Goal: Navigation & Orientation: Find specific page/section

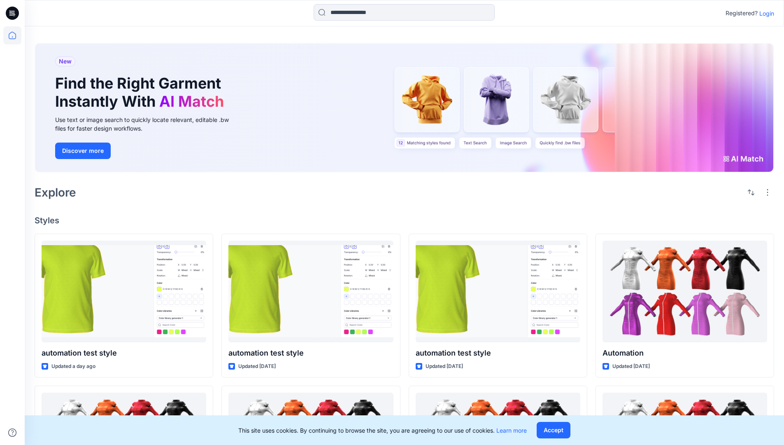
click at [765, 13] on p "Login" at bounding box center [766, 13] width 15 height 9
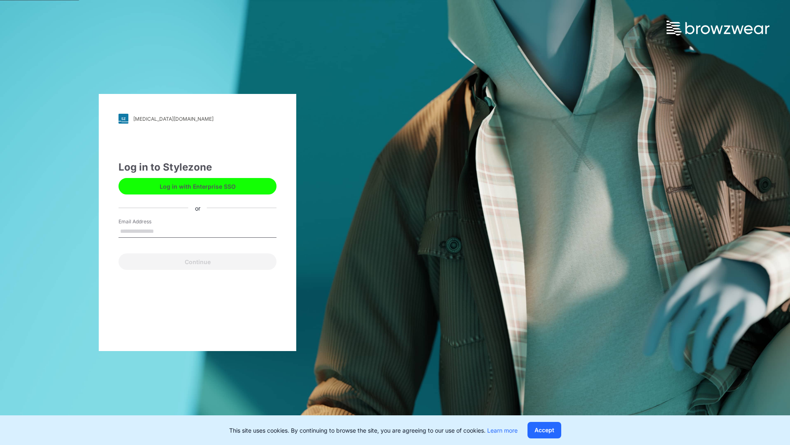
click at [163, 231] on input "Email Address" at bounding box center [198, 231] width 158 height 12
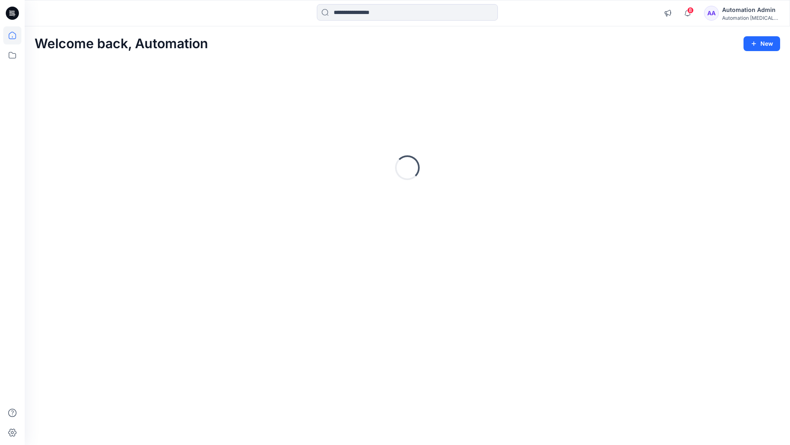
click at [16, 35] on icon at bounding box center [12, 35] width 7 height 7
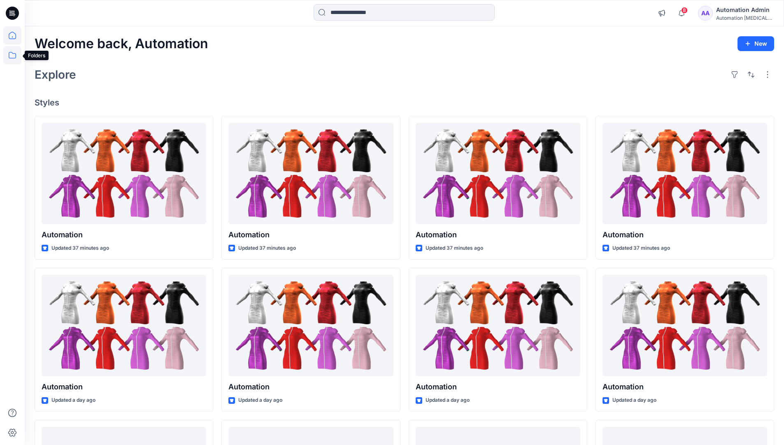
click at [10, 59] on icon at bounding box center [12, 55] width 18 height 18
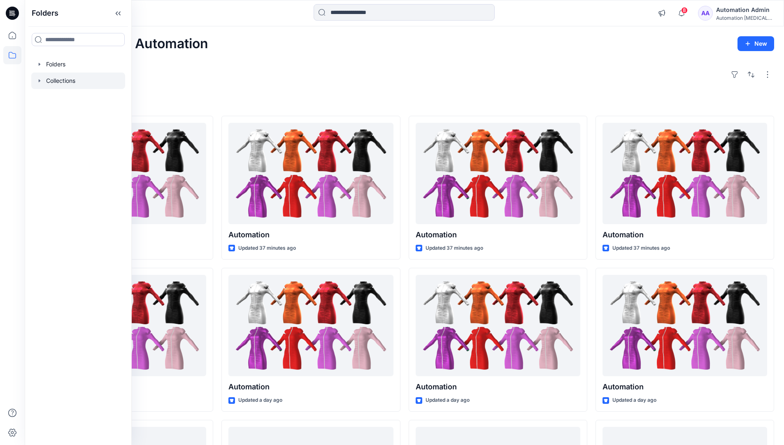
click at [39, 80] on icon "button" at bounding box center [40, 80] width 2 height 3
click at [6, 54] on icon at bounding box center [12, 55] width 18 height 18
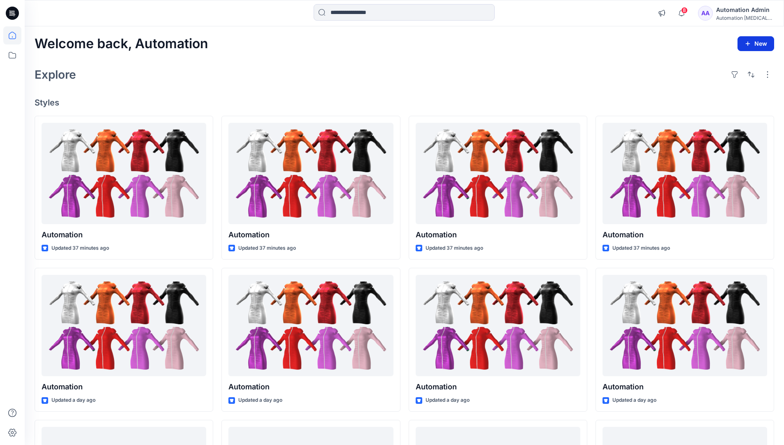
click at [766, 48] on button "New" at bounding box center [756, 43] width 37 height 15
